Goal: Check status: Check status

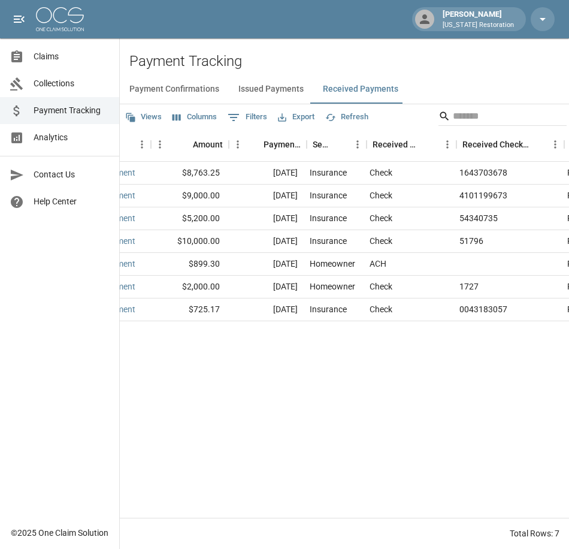
scroll to position [0, 37]
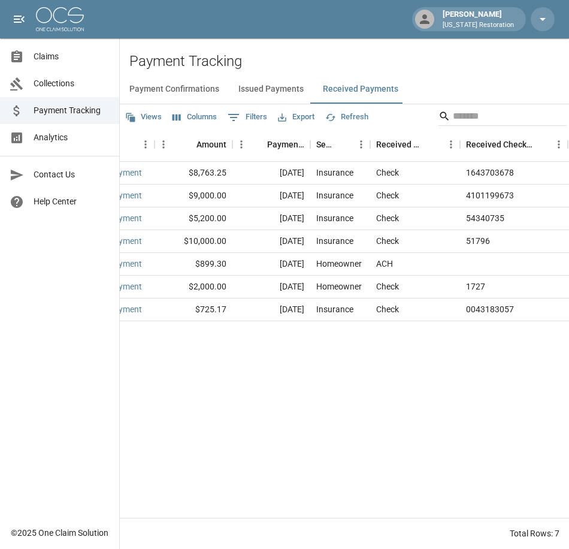
click at [265, 90] on button "Issued Payments" at bounding box center [271, 89] width 84 height 29
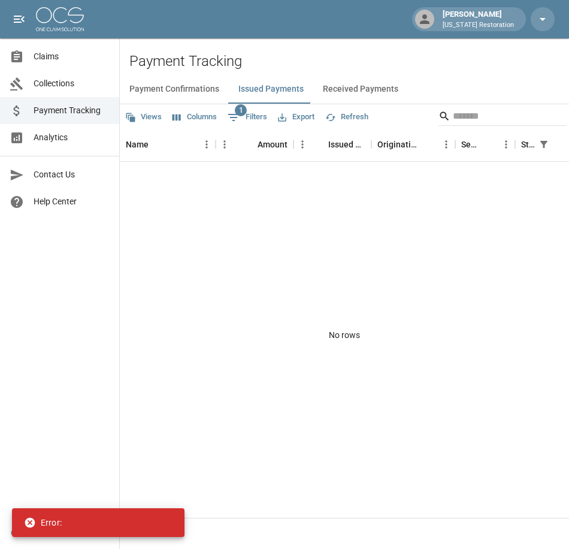
click at [262, 86] on button "Issued Payments" at bounding box center [271, 89] width 84 height 29
click at [31, 523] on icon at bounding box center [30, 522] width 12 height 12
click at [178, 89] on button "Payment Confirmations" at bounding box center [174, 89] width 109 height 29
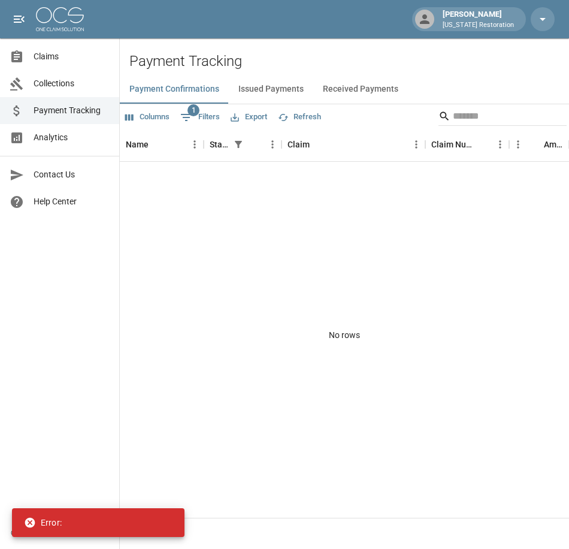
click at [272, 89] on button "Issued Payments" at bounding box center [271, 89] width 84 height 29
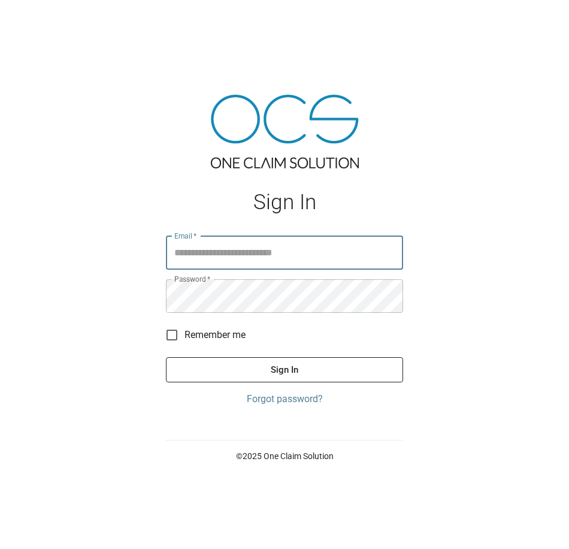
type input "**********"
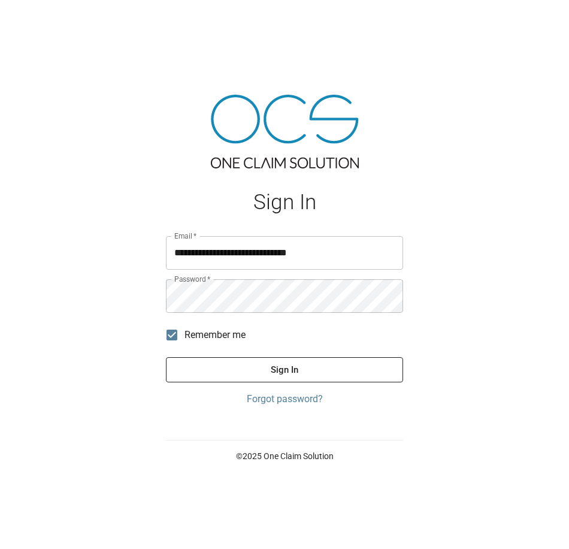
click at [260, 373] on button "Sign In" at bounding box center [284, 369] width 237 height 25
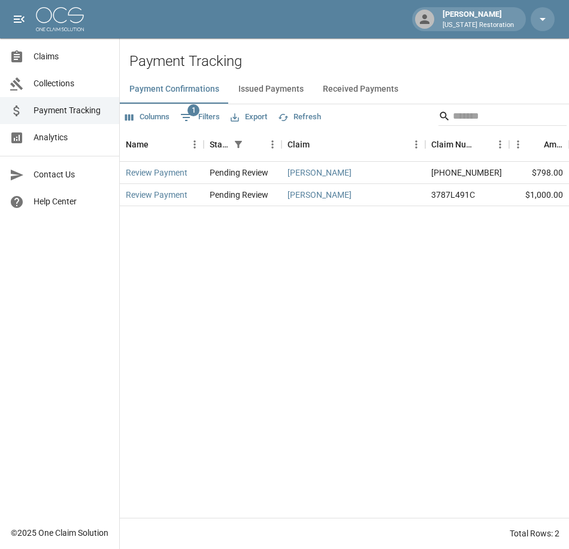
click at [262, 87] on button "Issued Payments" at bounding box center [271, 89] width 84 height 29
